Goal: Task Accomplishment & Management: Manage account settings

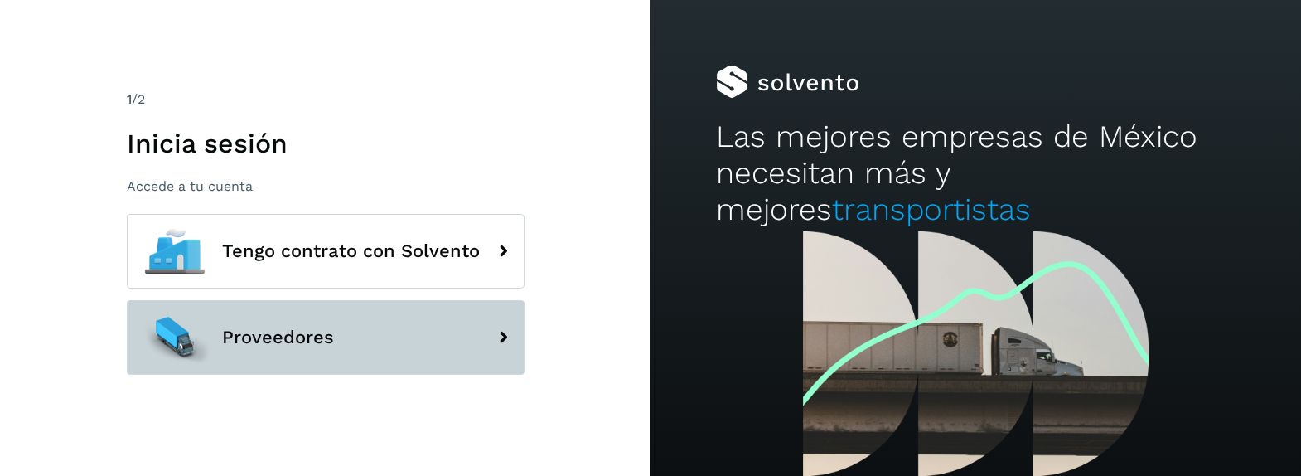
click at [323, 351] on button "Proveedores" at bounding box center [326, 337] width 398 height 75
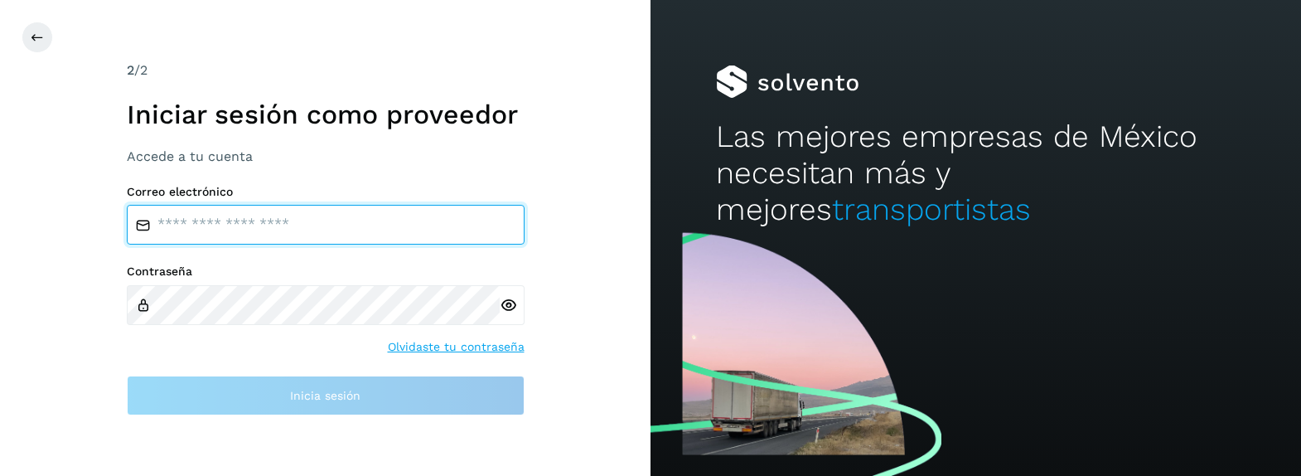
click at [305, 222] on input "email" at bounding box center [326, 225] width 398 height 40
type input "**********"
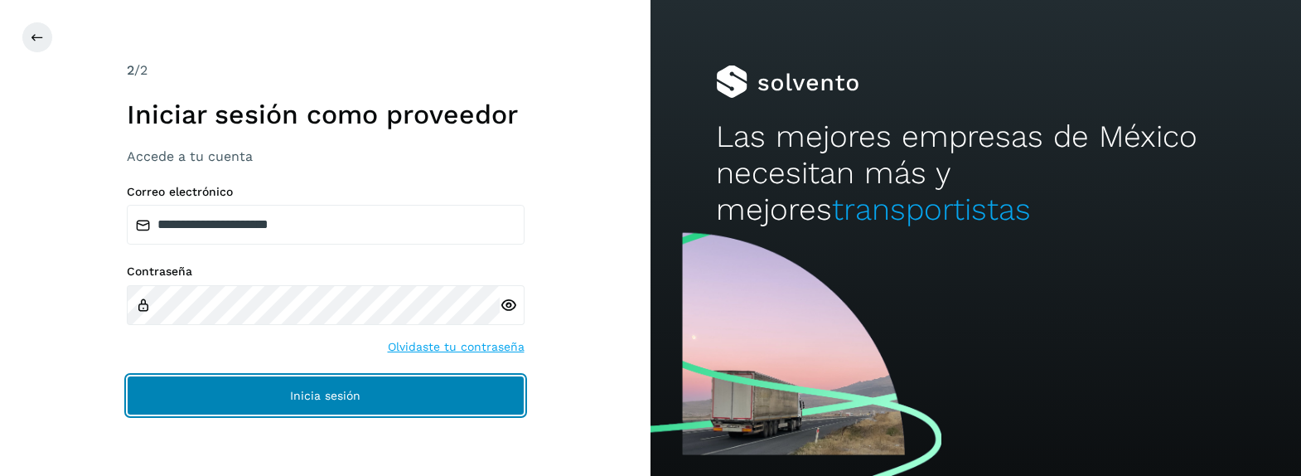
click at [331, 405] on button "Inicia sesión" at bounding box center [326, 395] width 398 height 40
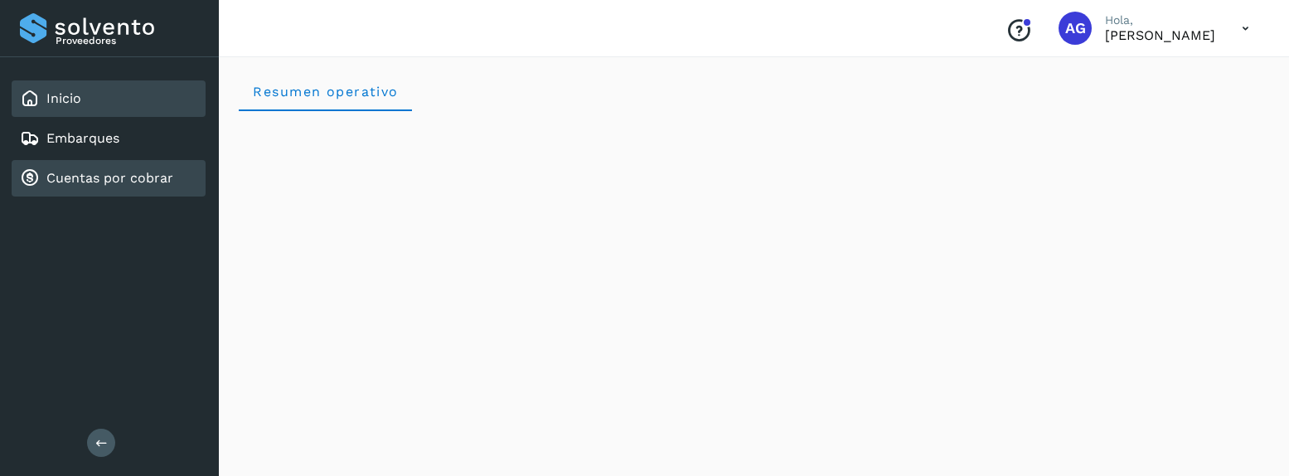
click at [132, 183] on link "Cuentas por cobrar" at bounding box center [109, 178] width 127 height 16
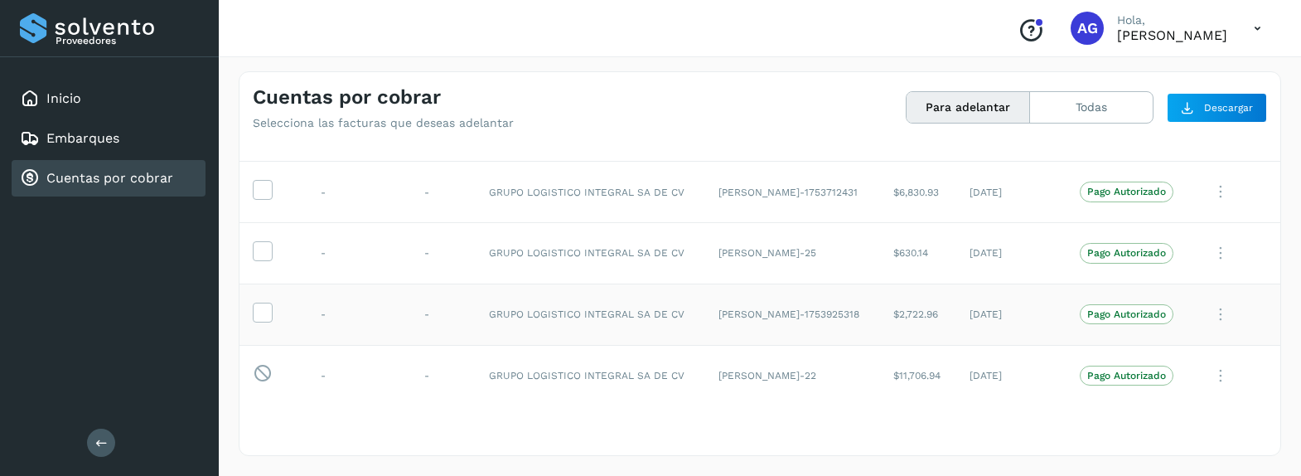
scroll to position [781, 0]
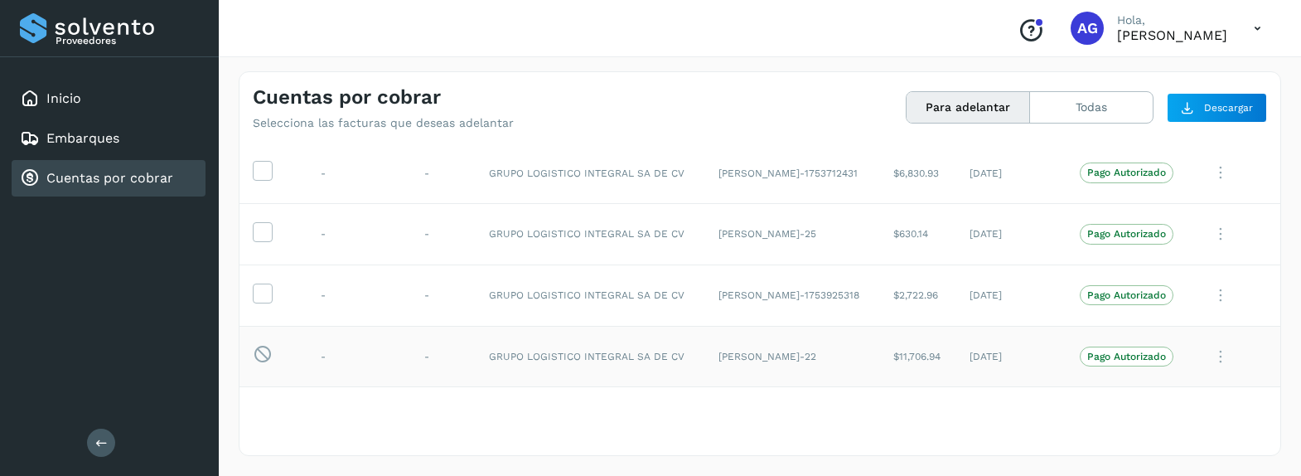
click at [1210, 358] on icon at bounding box center [1220, 357] width 33 height 34
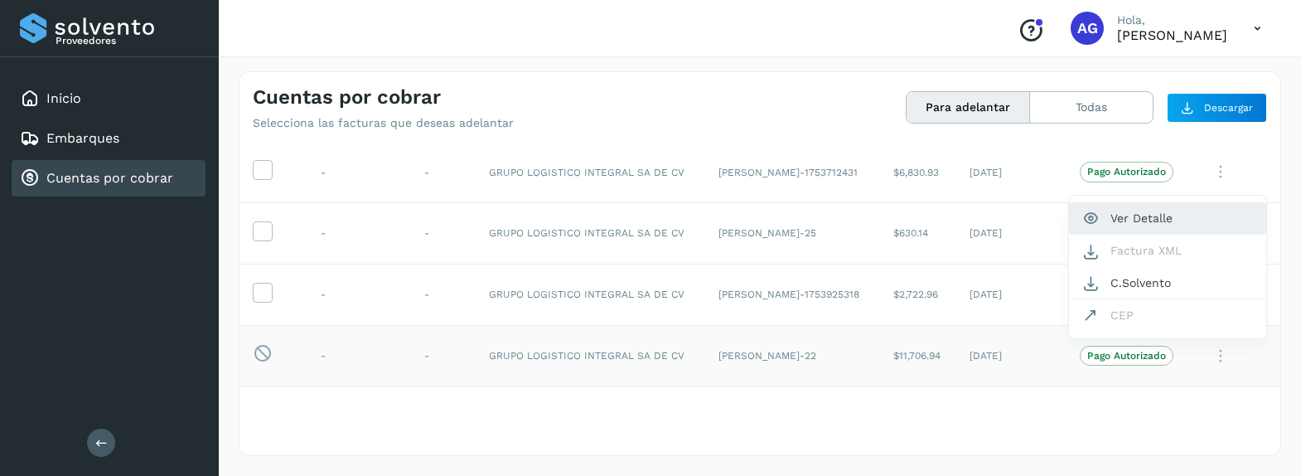
click at [1137, 220] on button "Ver Detalle" at bounding box center [1167, 218] width 197 height 32
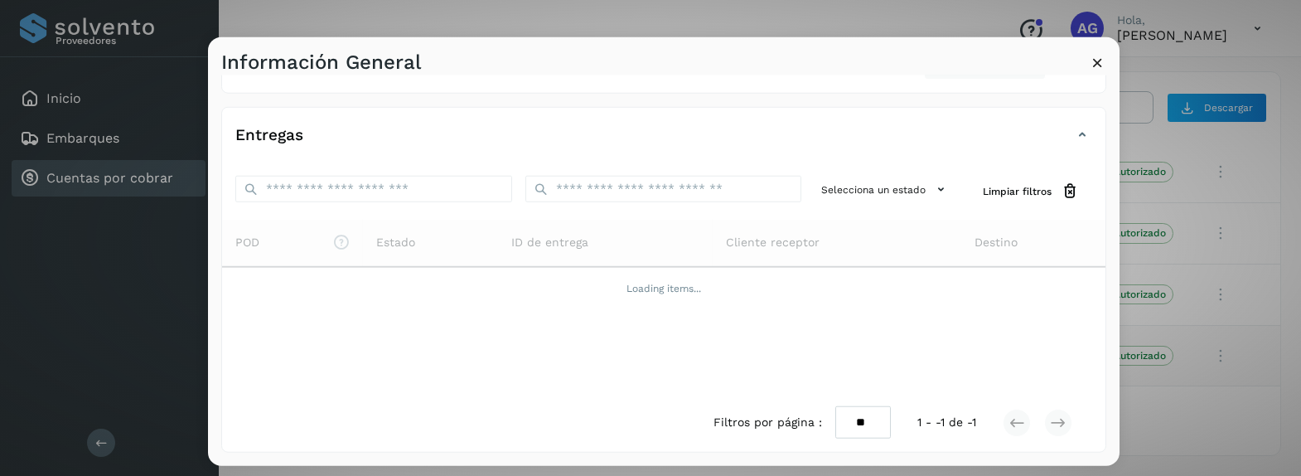
scroll to position [0, 0]
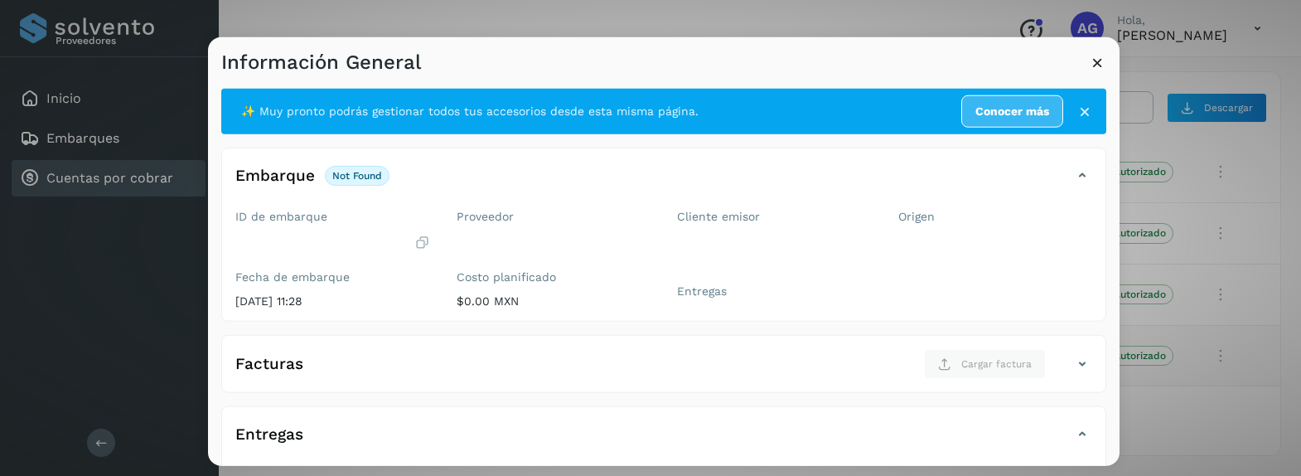
click at [1098, 64] on icon at bounding box center [1097, 62] width 17 height 17
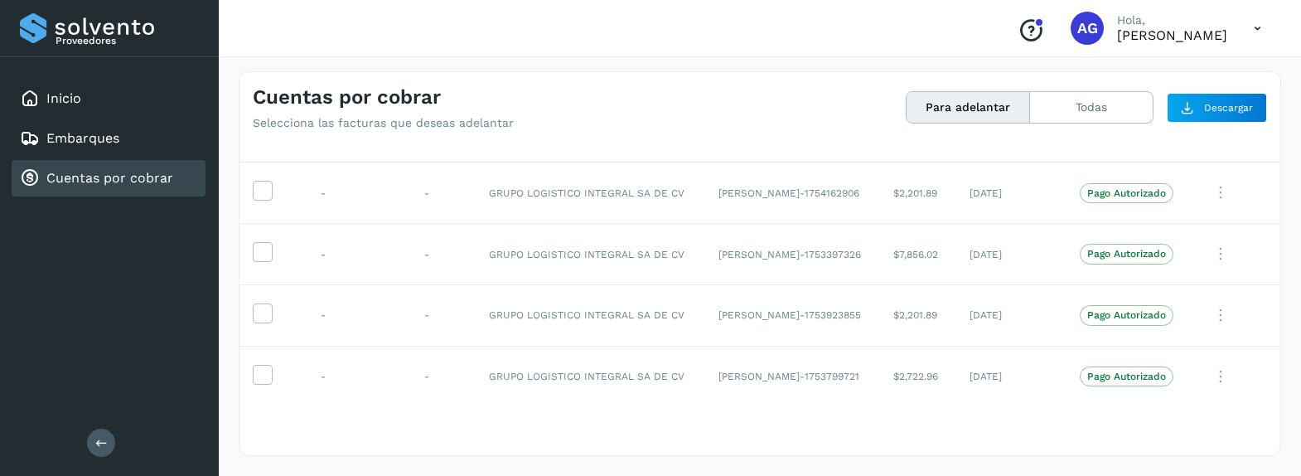
scroll to position [285, 0]
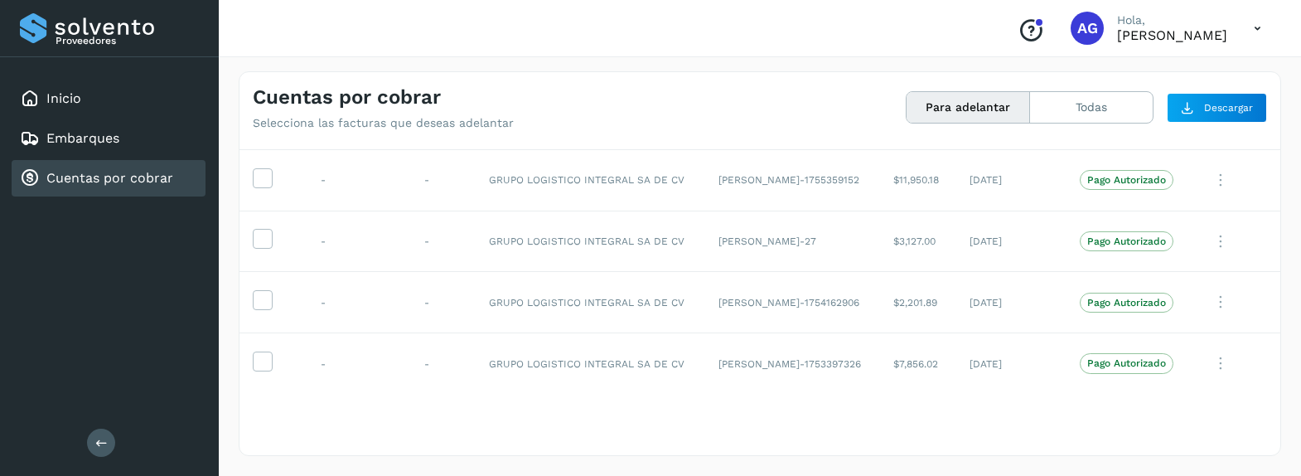
click at [900, 416] on div "Selecciona todas las facturas disponibles para adelanto Factura Folio Cliente R…" at bounding box center [760, 298] width 1041 height 310
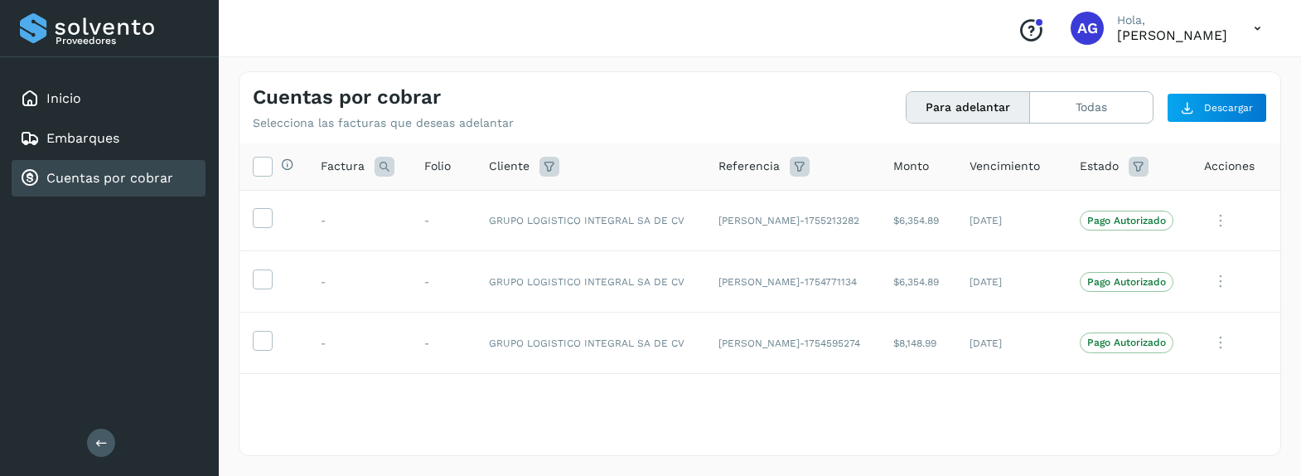
click at [939, 114] on button "Para adelantar" at bounding box center [968, 107] width 123 height 31
click at [1258, 27] on icon at bounding box center [1258, 29] width 34 height 34
click at [1151, 72] on div "Cerrar sesión" at bounding box center [1175, 74] width 197 height 31
